Goal: Task Accomplishment & Management: Manage account settings

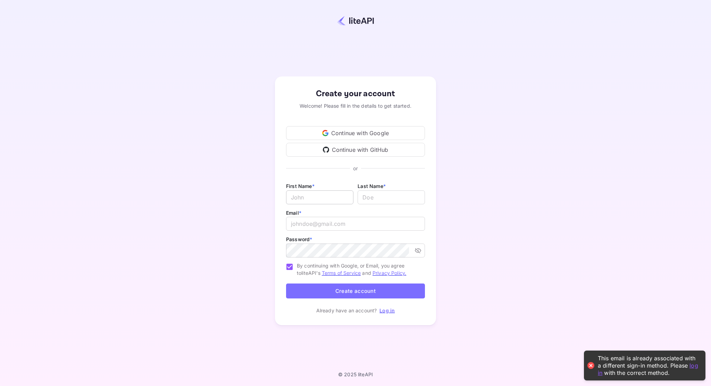
click at [327, 193] on input "Email *" at bounding box center [319, 197] width 67 height 14
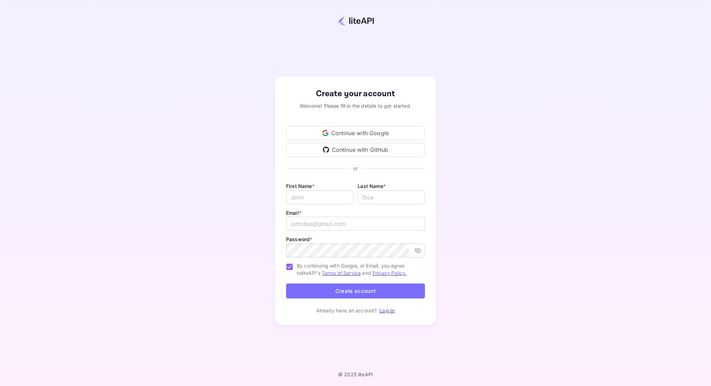
click at [383, 313] on link "Log in" at bounding box center [387, 310] width 15 height 6
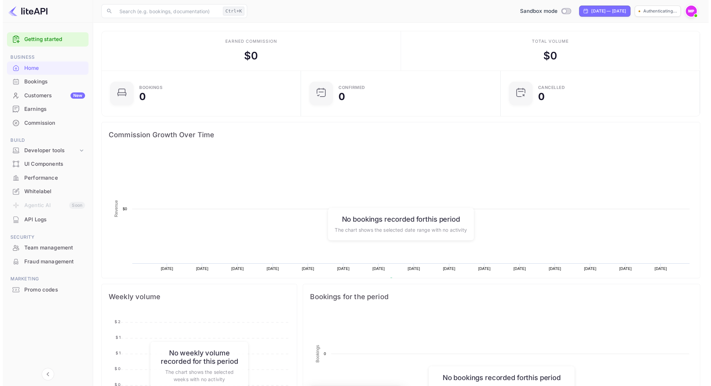
scroll to position [108, 190]
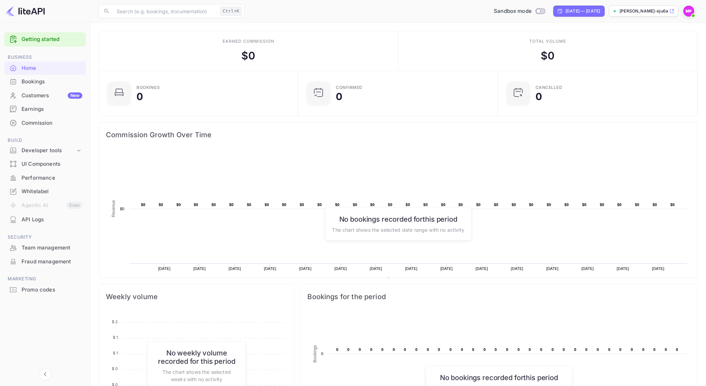
click at [51, 194] on div "Whitelabel" at bounding box center [52, 192] width 61 height 8
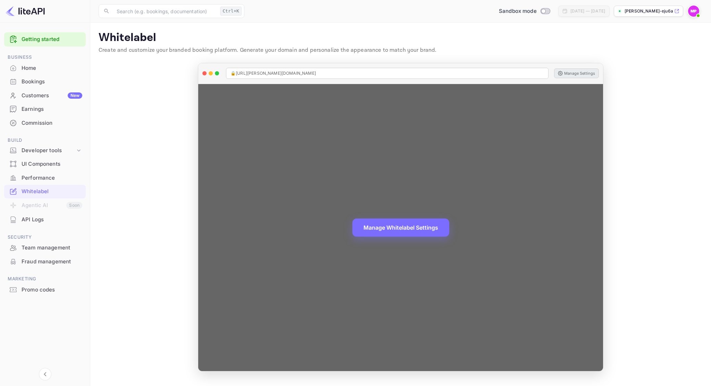
click at [586, 74] on button "Manage Settings" at bounding box center [576, 73] width 45 height 10
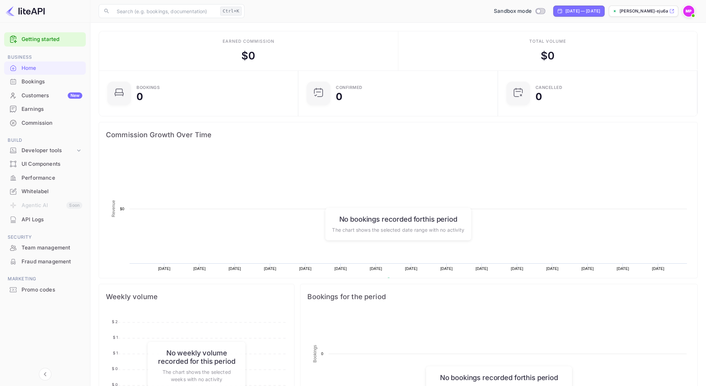
scroll to position [108, 190]
click at [627, 10] on p "[PERSON_NAME]-eju6a.nuit..." at bounding box center [644, 11] width 48 height 6
click at [687, 13] on img at bounding box center [688, 11] width 11 height 11
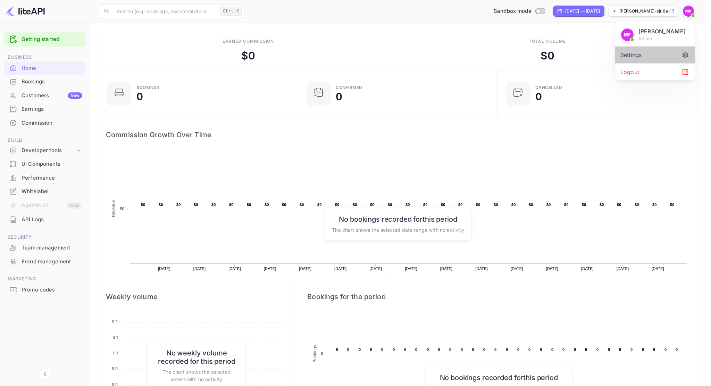
click at [644, 52] on div "Settings" at bounding box center [655, 55] width 80 height 17
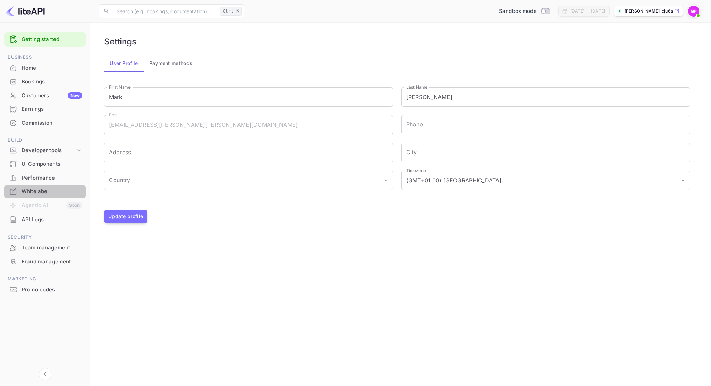
click at [34, 197] on div "Whitelabel" at bounding box center [45, 192] width 82 height 14
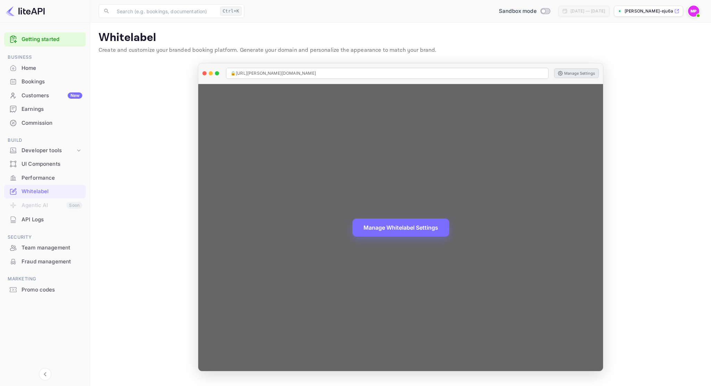
click at [584, 76] on button "Manage Settings" at bounding box center [576, 73] width 45 height 10
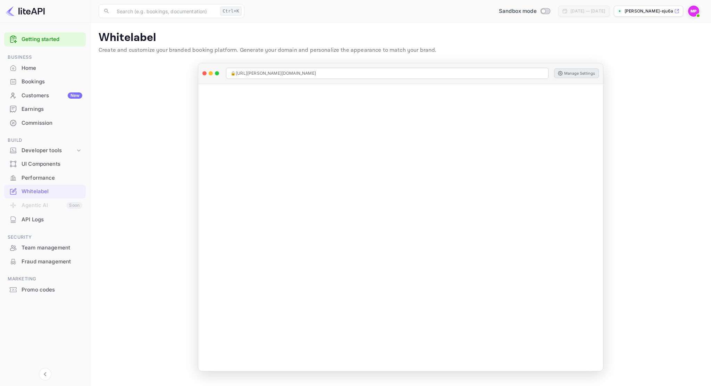
click at [28, 13] on img at bounding box center [25, 11] width 39 height 11
click at [33, 40] on link "Getting started" at bounding box center [52, 39] width 61 height 8
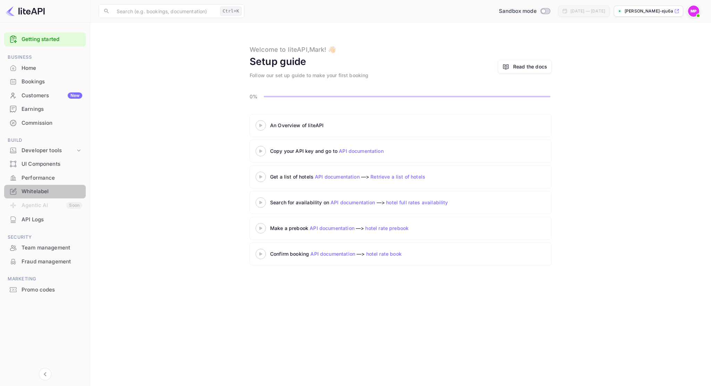
click at [58, 189] on div "Whitelabel" at bounding box center [52, 192] width 61 height 8
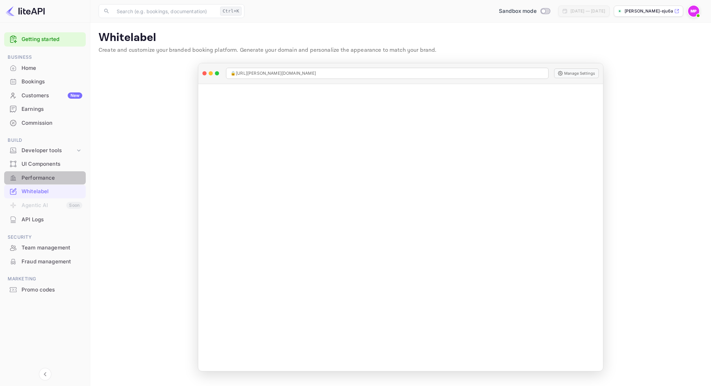
click at [58, 179] on div "Performance" at bounding box center [52, 178] width 61 height 8
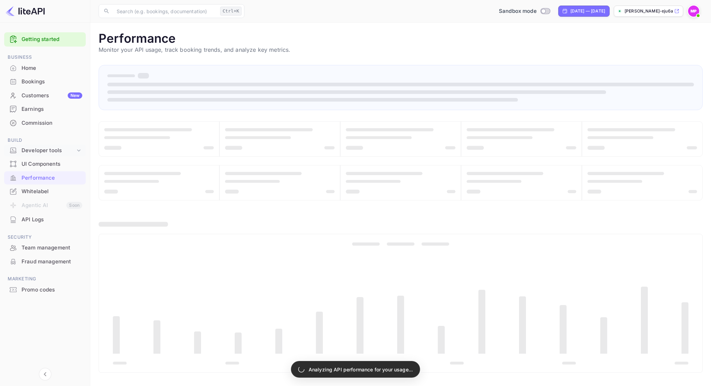
click at [46, 147] on div "Developer tools" at bounding box center [49, 151] width 54 height 8
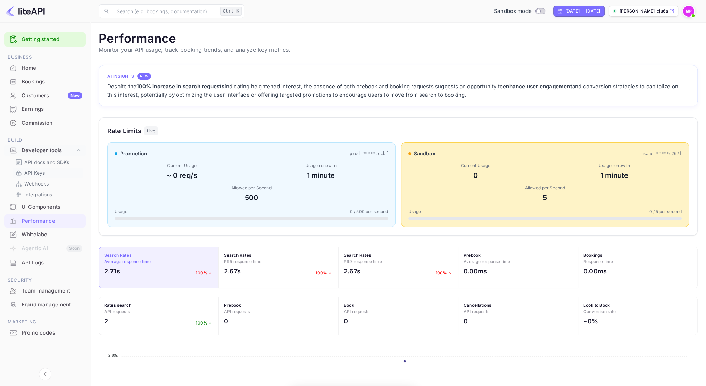
scroll to position [174, 593]
click at [38, 171] on p "API Keys" at bounding box center [34, 172] width 20 height 7
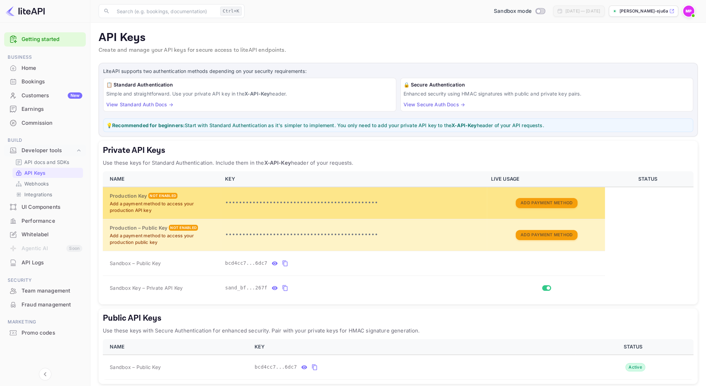
scroll to position [30, 0]
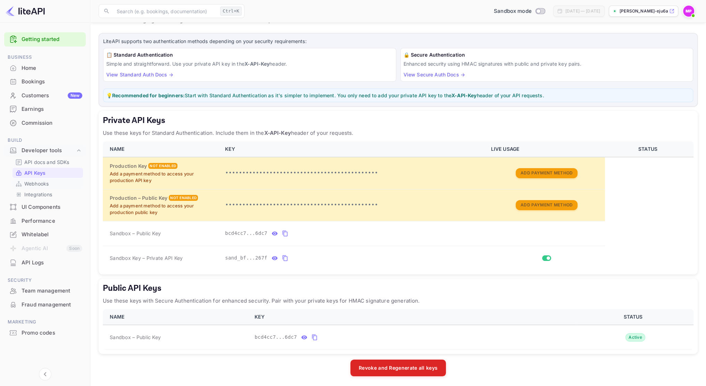
click at [33, 181] on p "Webhooks" at bounding box center [36, 183] width 24 height 7
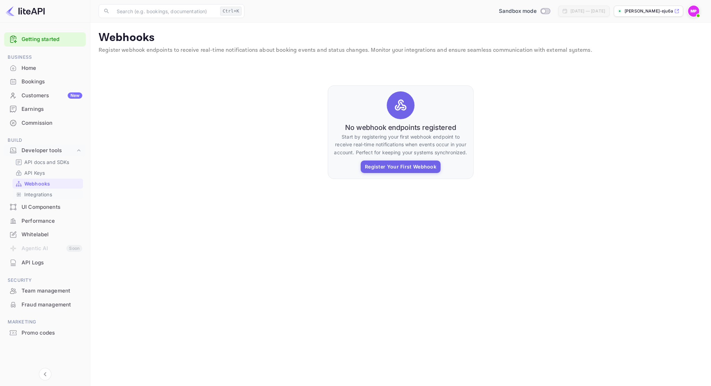
click at [29, 195] on p "Integrations" at bounding box center [38, 194] width 28 height 7
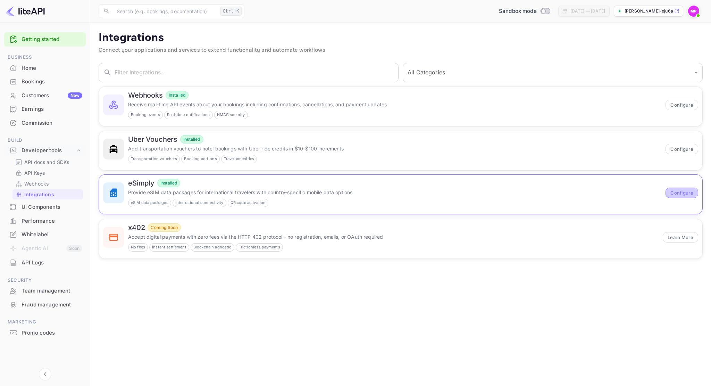
click at [694, 190] on button "Configure" at bounding box center [682, 193] width 33 height 10
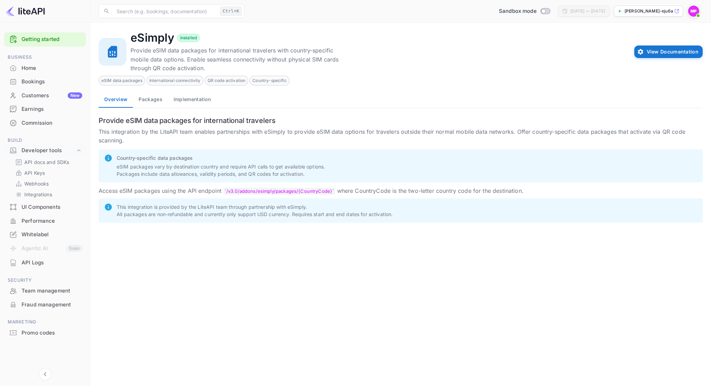
click at [157, 102] on button "Packages" at bounding box center [150, 99] width 35 height 17
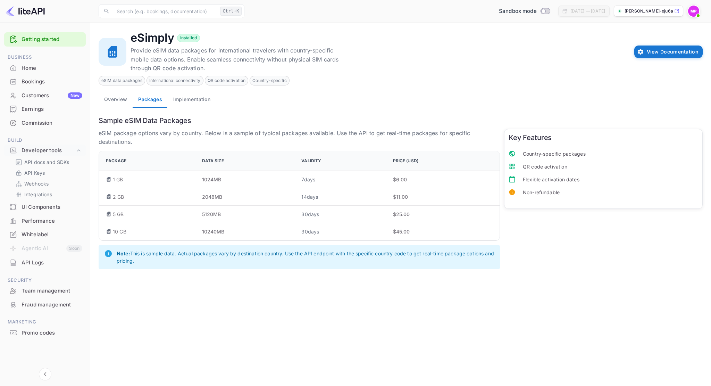
click at [184, 101] on button "Implementation" at bounding box center [192, 99] width 48 height 17
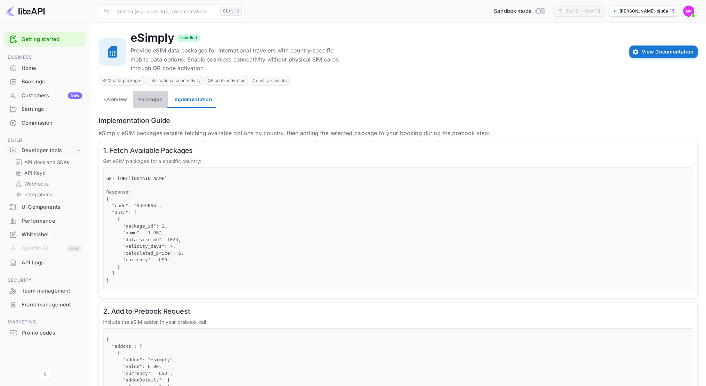
click at [149, 102] on button "Packages" at bounding box center [150, 99] width 35 height 17
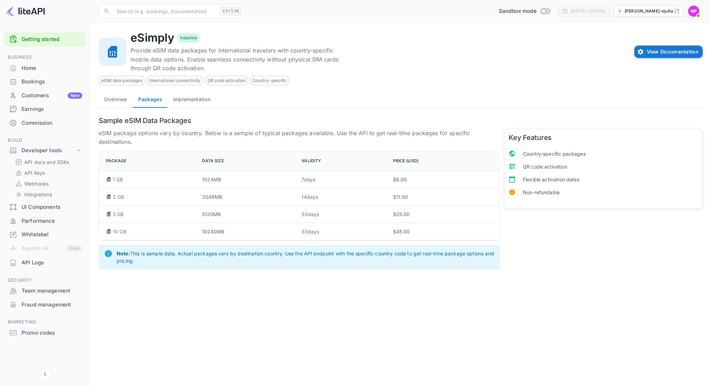
click at [116, 98] on button "Overview" at bounding box center [116, 99] width 34 height 17
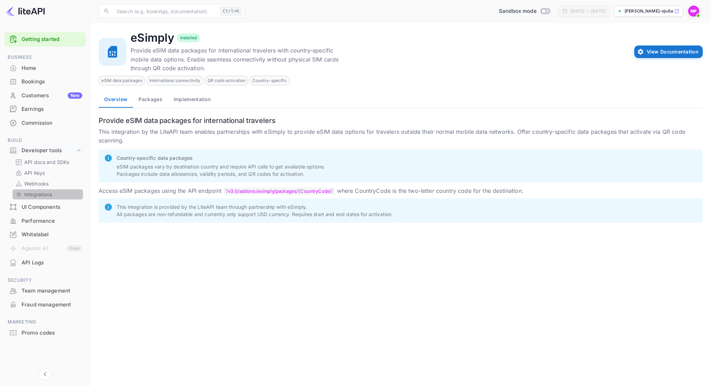
click at [36, 197] on p "Integrations" at bounding box center [38, 194] width 28 height 7
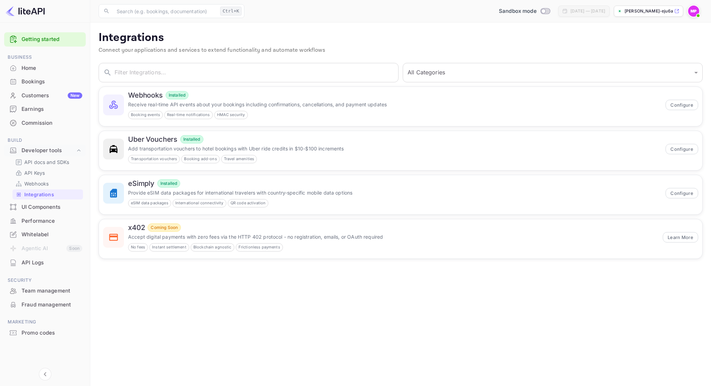
click at [41, 237] on div "Whitelabel" at bounding box center [52, 235] width 61 height 8
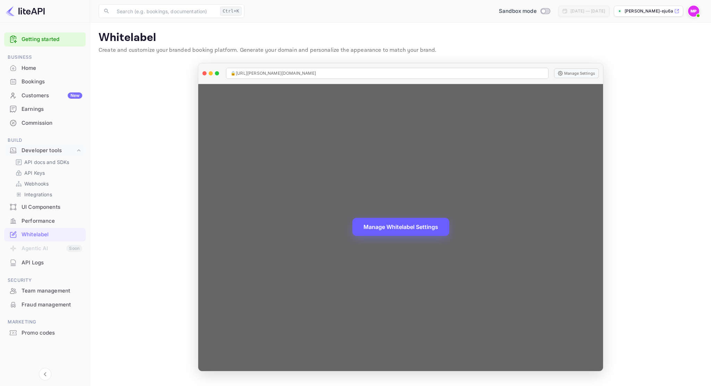
click at [436, 229] on button "Manage Whitelabel Settings" at bounding box center [400, 227] width 97 height 18
